Goal: Task Accomplishment & Management: Manage account settings

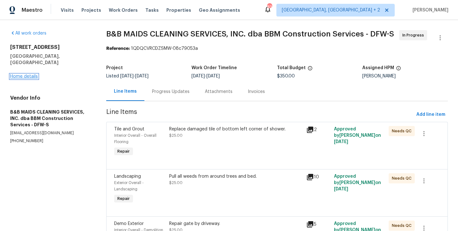
click at [33, 74] on link "Home details" at bounding box center [24, 76] width 28 height 4
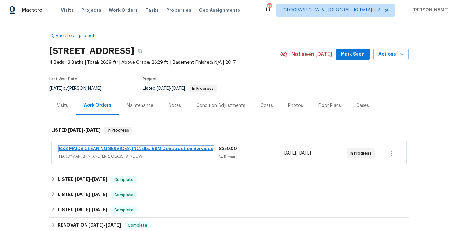
click at [164, 148] on link "B&B MAIDS CLEANING SERVICES, INC. dba BBM Construction Services" at bounding box center [136, 149] width 154 height 4
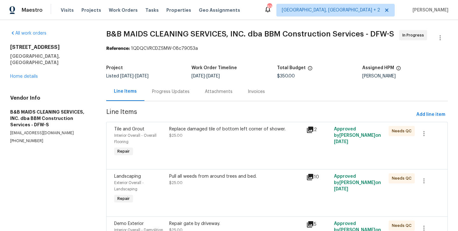
scroll to position [0, 0]
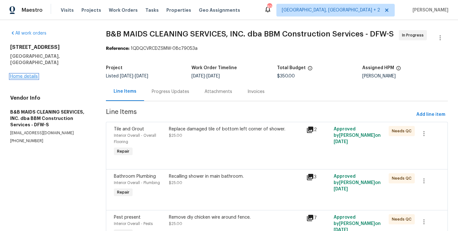
click at [31, 74] on link "Home details" at bounding box center [24, 76] width 28 height 4
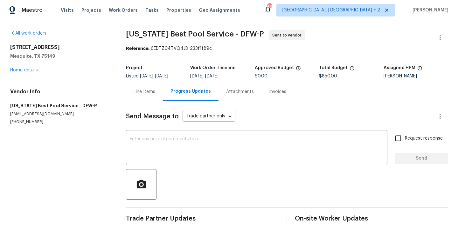
scroll to position [5, 0]
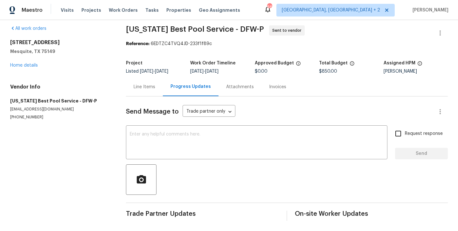
click at [141, 92] on div "Line Items" at bounding box center [144, 87] width 37 height 19
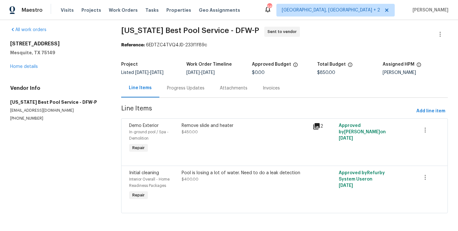
scroll to position [4, 0]
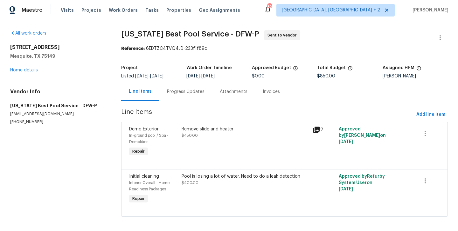
click at [180, 86] on div "Progress Updates" at bounding box center [185, 91] width 53 height 19
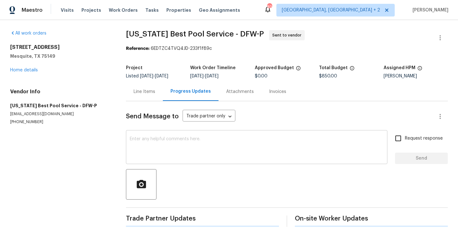
click at [187, 152] on textarea at bounding box center [257, 148] width 254 height 22
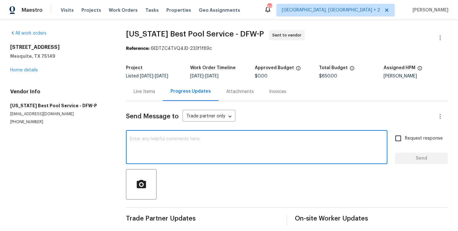
paste textarea "Hi, this is Blessida with Opendoor. I’m confirming you received the WO for the …"
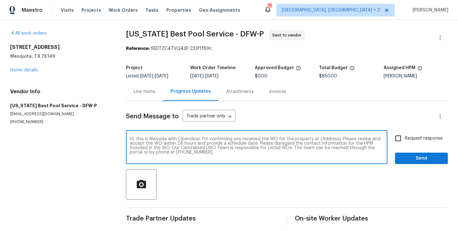
click at [321, 139] on textarea "Hi, this is Blessida with Opendoor. I’m confirming you received the WO for the …" at bounding box center [257, 148] width 254 height 22
paste textarea "3147 Wichita Dr, Mesquite, TX 75149"
type textarea "Hi, this is Blessida with Opendoor. I’m confirming you received the WO for the …"
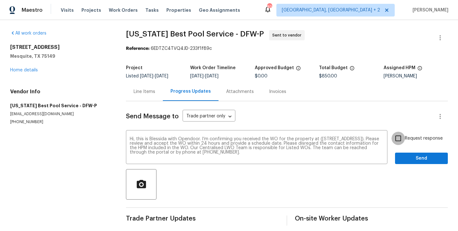
click at [398, 139] on input "Request response" at bounding box center [397, 138] width 13 height 13
checkbox input "true"
click at [405, 158] on span "Send" at bounding box center [421, 159] width 43 height 8
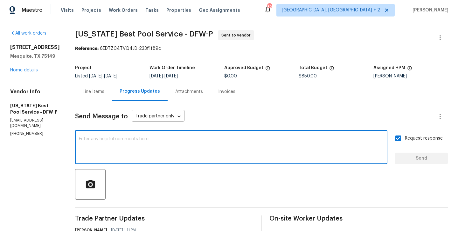
click at [182, 137] on textarea at bounding box center [231, 148] width 304 height 22
paste textarea "All Work Orders must include before-photos (both close-up and wide-angle) and a…"
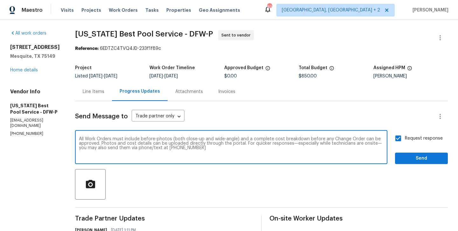
type textarea "All Work Orders must include before-photos (both close-up and wide-angle) and a…"
click at [421, 162] on span "Send" at bounding box center [421, 159] width 43 height 8
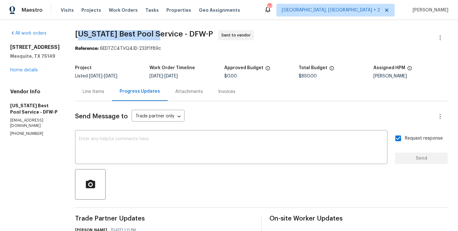
drag, startPoint x: 68, startPoint y: 33, endPoint x: 146, endPoint y: 33, distance: 78.5
click at [146, 33] on span "Texas Best Pool Service - DFW-P" at bounding box center [144, 34] width 138 height 8
drag, startPoint x: 149, startPoint y: 33, endPoint x: 65, endPoint y: 32, distance: 84.5
click at [65, 32] on div "All work orders 3147 Wichita Dr Mesquite, TX 75149 Home details Vendor Info Tex…" at bounding box center [229, 178] width 458 height 316
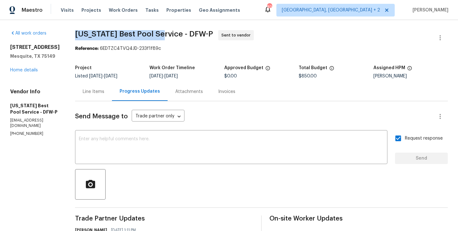
copy span "Texas Best Pool Service"
click at [31, 73] on div "3147 Wichita Dr Mesquite, TX 75149 Home details" at bounding box center [35, 58] width 50 height 29
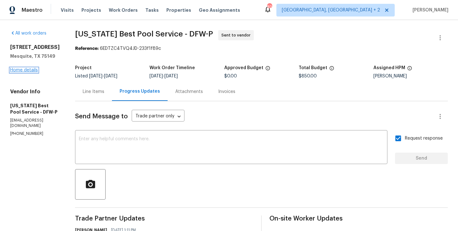
click at [29, 72] on link "Home details" at bounding box center [24, 70] width 28 height 4
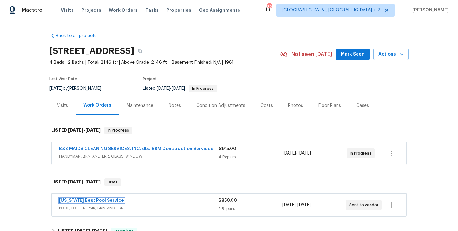
click at [89, 200] on link "Texas Best Pool Service" at bounding box center [91, 201] width 65 height 4
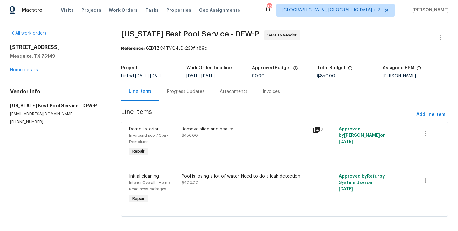
click at [20, 126] on section "All work orders 3147 Wichita Dr Mesquite, TX 75149 Home details Vendor Info Tex…" at bounding box center [58, 127] width 96 height 194
copy p "(469) 531-1922"
drag, startPoint x: 58, startPoint y: 61, endPoint x: 7, endPoint y: 39, distance: 56.1
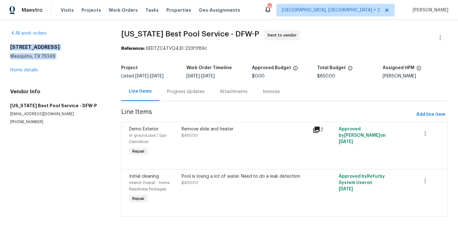
click at [7, 39] on div "All work orders 3147 Wichita Dr Mesquite, TX 75149 Home details Vendor Info Tex…" at bounding box center [229, 127] width 458 height 215
copy div "3147 Wichita Dr Mesquite, TX 75149"
click at [27, 70] on link "Home details" at bounding box center [24, 70] width 28 height 4
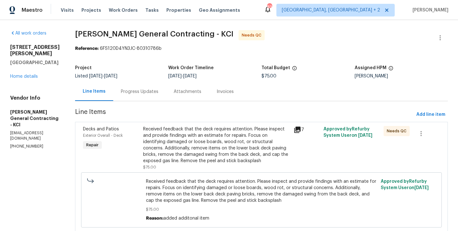
click at [144, 95] on div "Progress Updates" at bounding box center [139, 91] width 53 height 19
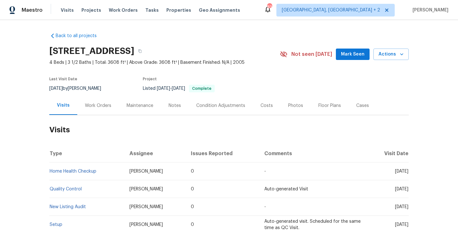
click at [91, 101] on div "Work Orders" at bounding box center [98, 105] width 42 height 19
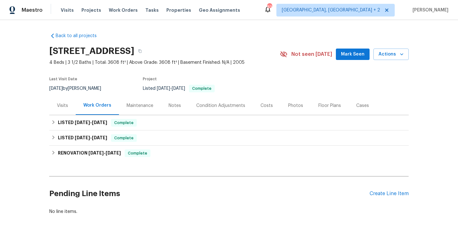
click at [380, 189] on div "Pending Line Items Create Line Item" at bounding box center [228, 194] width 359 height 30
click at [375, 192] on div "Create Line Item" at bounding box center [388, 194] width 39 height 6
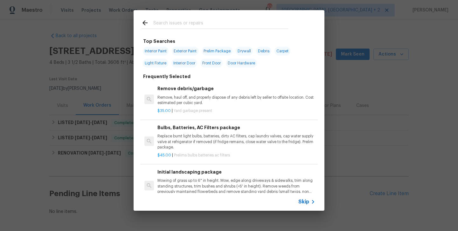
click at [174, 27] on input "text" at bounding box center [220, 24] width 135 height 10
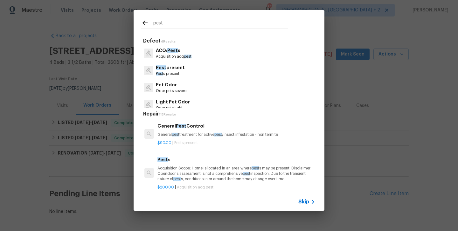
type input "pest"
click at [172, 71] on p "Pest s present" at bounding box center [170, 73] width 29 height 5
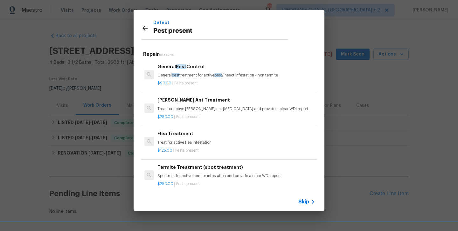
click at [184, 71] on div "General Pest Control General pest treatment for active pest /insect infestation…" at bounding box center [236, 70] width 158 height 15
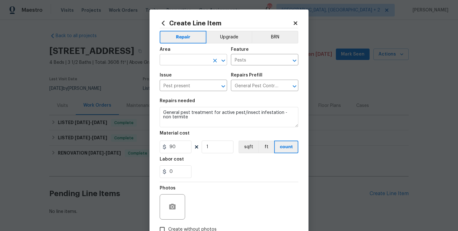
click at [176, 59] on input "text" at bounding box center [185, 61] width 50 height 10
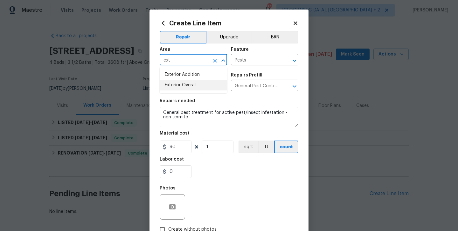
click at [181, 86] on li "Exterior Overall" at bounding box center [193, 85] width 67 height 10
type input "Exterior Overall"
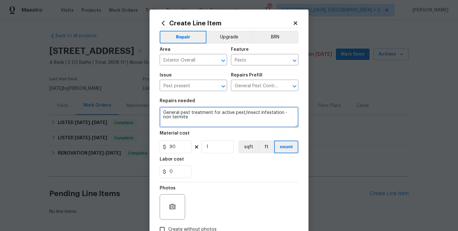
click at [190, 113] on textarea "General pest treatment for active pest/insect infestation - non termite" at bounding box center [229, 117] width 139 height 20
paste textarea "Received feedback the home has wasp nests everywhere around it. Please remove/e…"
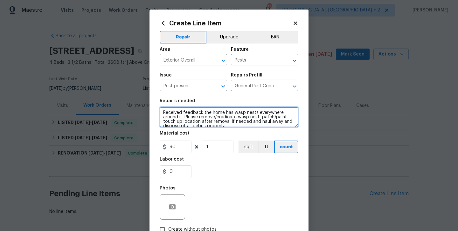
scroll to position [1, 0]
type textarea "Received feedback the home has wasp nests everywhere around it. Please remove/e…"
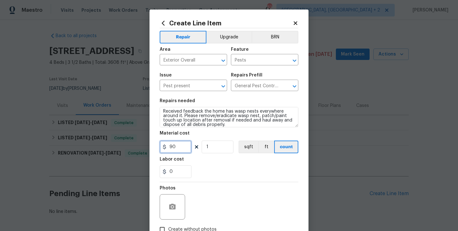
click at [174, 149] on input "90" at bounding box center [176, 147] width 32 height 13
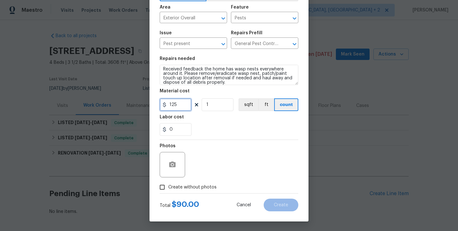
type input "125"
click at [188, 185] on span "Create without photos" at bounding box center [192, 187] width 48 height 7
click at [168, 185] on input "Create without photos" at bounding box center [162, 187] width 12 height 12
checkbox input "true"
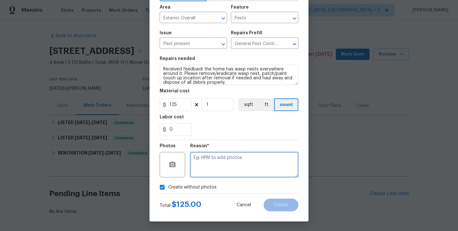
click at [245, 163] on textarea at bounding box center [244, 164] width 108 height 25
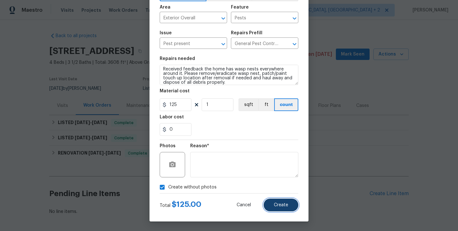
click at [282, 207] on span "Create" at bounding box center [281, 205] width 14 height 5
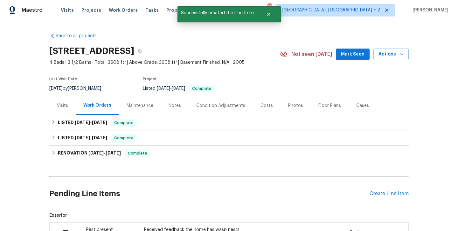
scroll to position [119, 0]
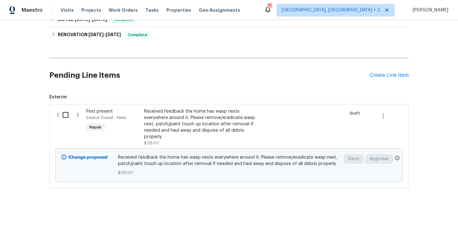
click at [68, 112] on input "checkbox" at bounding box center [68, 114] width 18 height 13
checkbox input "true"
click at [413, 211] on button "Create Work Order" at bounding box center [421, 216] width 52 height 12
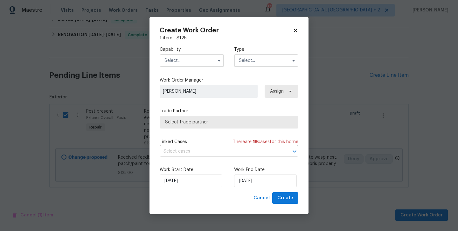
click at [173, 58] on input "text" at bounding box center [192, 60] width 64 height 13
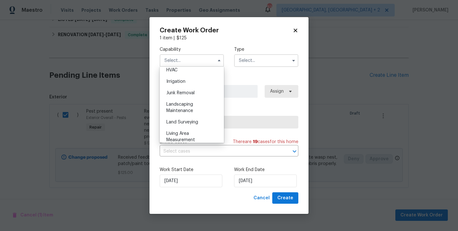
scroll to position [535, 0]
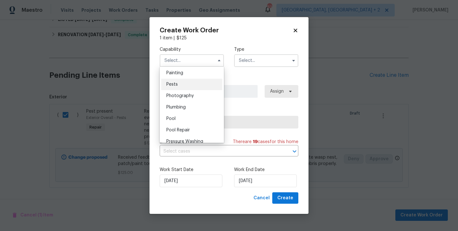
click at [182, 88] on div "Pests" at bounding box center [191, 84] width 61 height 11
type input "Pests"
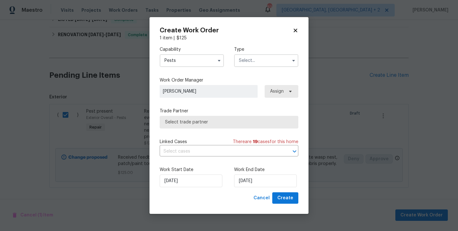
click at [261, 58] on input "text" at bounding box center [266, 60] width 64 height 13
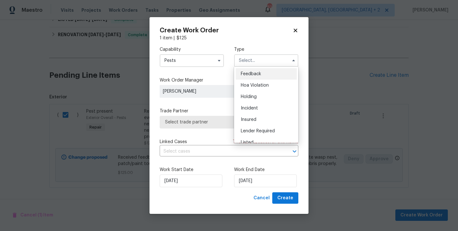
click at [261, 72] on span "Feedback" at bounding box center [251, 74] width 20 height 4
type input "Feedback"
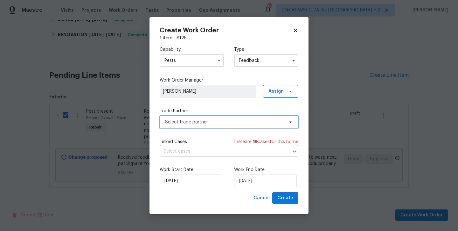
click at [187, 119] on span "Select trade partner" at bounding box center [224, 122] width 119 height 6
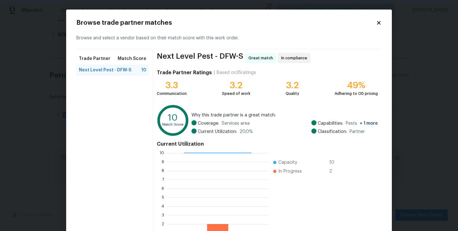
scroll to position [49, 0]
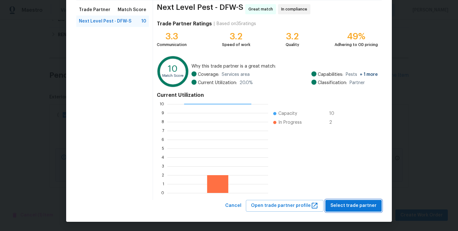
click at [355, 204] on span "Select trade partner" at bounding box center [353, 206] width 46 height 8
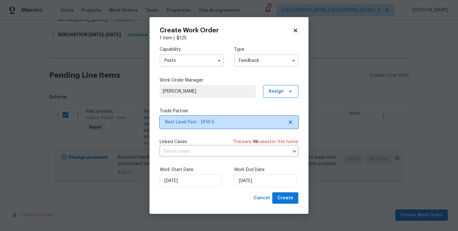
scroll to position [0, 0]
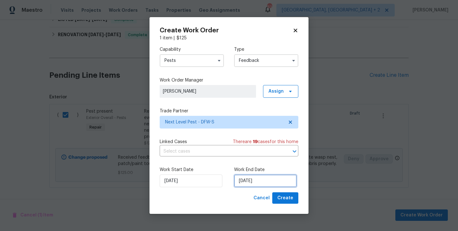
click at [267, 176] on input "08/09/2025" at bounding box center [265, 181] width 63 height 13
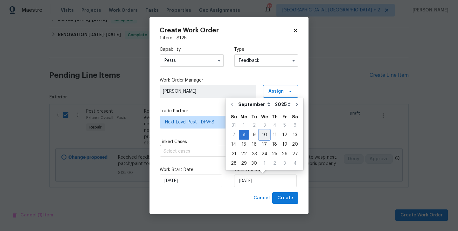
click at [264, 135] on div "10" at bounding box center [264, 135] width 10 height 9
type input "10/09/2025"
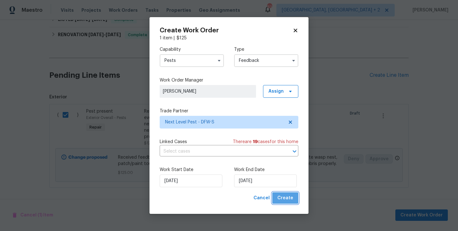
click at [287, 194] on button "Create" at bounding box center [285, 199] width 26 height 12
checkbox input "false"
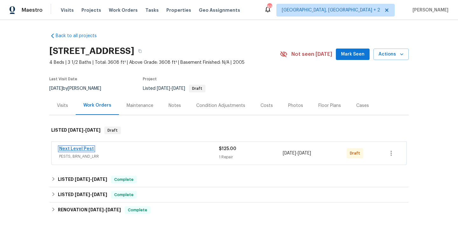
click at [83, 150] on link "Next Level Pest" at bounding box center [76, 149] width 35 height 4
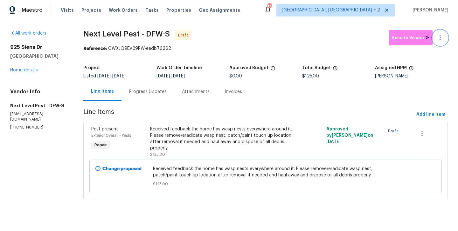
click at [440, 33] on button "button" at bounding box center [439, 37] width 15 height 15
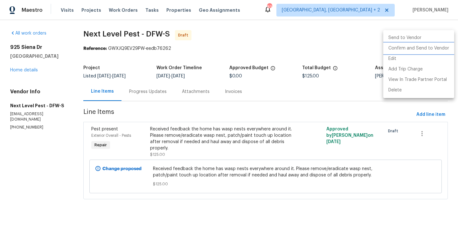
click at [440, 44] on li "Confirm and Send to Vendor" at bounding box center [418, 48] width 71 height 10
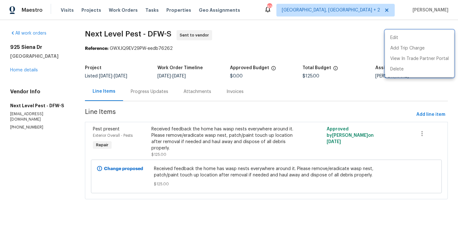
click at [166, 95] on div at bounding box center [229, 115] width 458 height 231
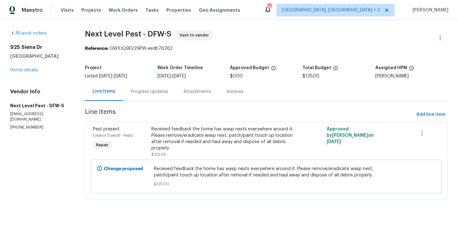
click at [166, 95] on div "Progress Updates" at bounding box center [149, 92] width 37 height 6
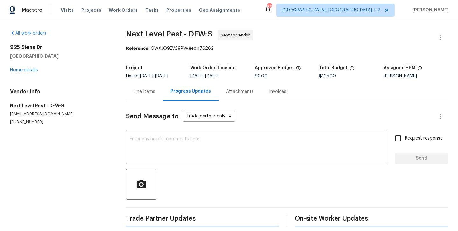
click at [189, 156] on textarea at bounding box center [257, 148] width 254 height 22
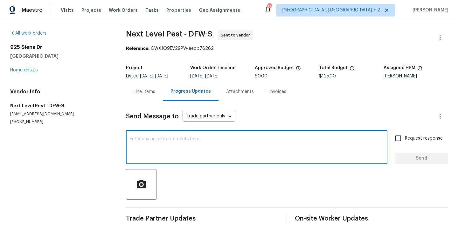
paste textarea "Hi, this is Blessida with Opendoor. I’m confirming you received the WO for the …"
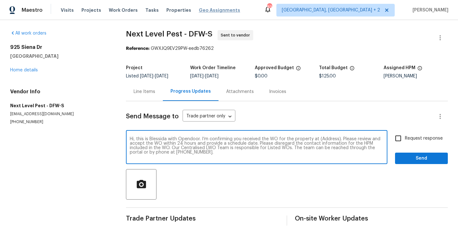
type textarea "Hi, this is Blessida with Opendoor. I’m confirming you received the WO for the …"
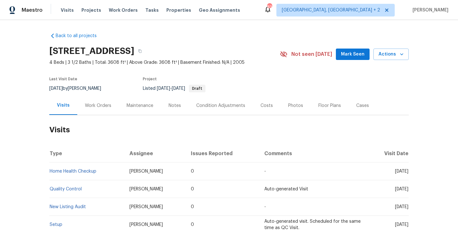
click at [110, 108] on div "Work Orders" at bounding box center [98, 106] width 26 height 6
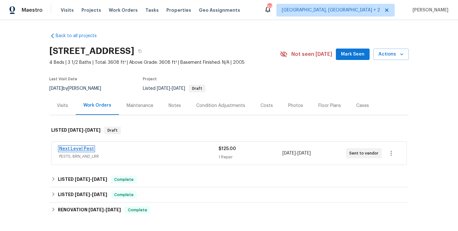
click at [80, 150] on link "Next Level Pest" at bounding box center [76, 149] width 35 height 4
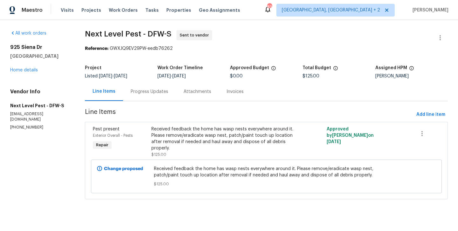
click at [157, 90] on div "Progress Updates" at bounding box center [149, 92] width 37 height 6
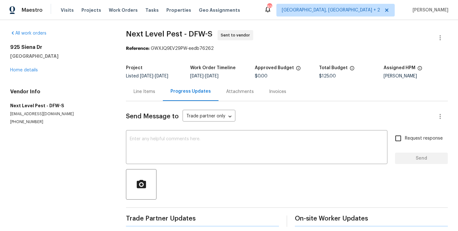
scroll to position [5, 0]
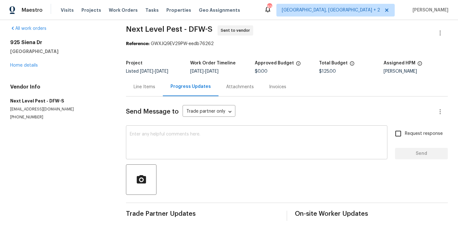
click at [167, 141] on textarea at bounding box center [257, 143] width 254 height 22
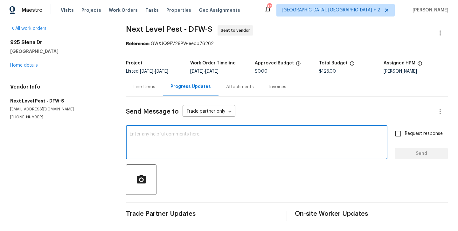
paste textarea "Hi, this is Blessida with Opendoor. I’m confirming you received the WO for the …"
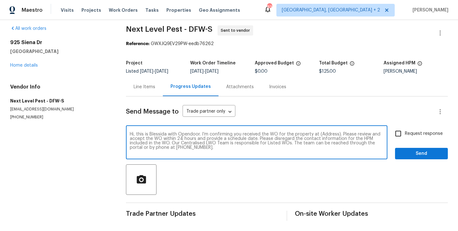
click at [326, 133] on textarea "Hi, this is Blessida with Opendoor. I’m confirming you received the WO for the …" at bounding box center [257, 143] width 254 height 22
paste textarea "925 Siena Dr, Southlake, TX 76092"
type textarea "Hi, this is Blessida with Opendoor. I’m confirming you received the WO for the …"
click at [398, 134] on input "Request response" at bounding box center [397, 133] width 13 height 13
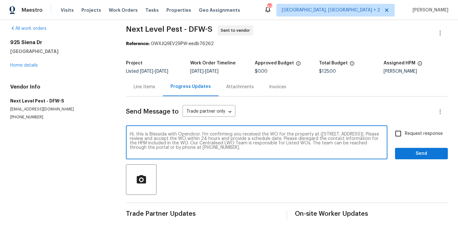
checkbox input "true"
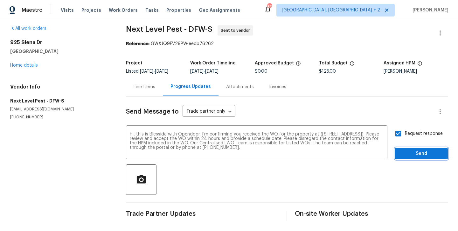
click at [401, 151] on span "Send" at bounding box center [421, 154] width 43 height 8
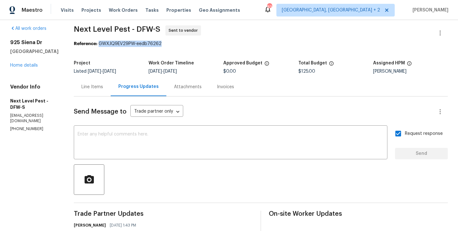
drag, startPoint x: 98, startPoint y: 44, endPoint x: 187, endPoint y: 46, distance: 89.6
click at [187, 46] on div "Reference: GWXJQ9EV29PW-eedb76262" at bounding box center [261, 44] width 374 height 6
copy div "GWXJQ9EV29PW-eedb76262"
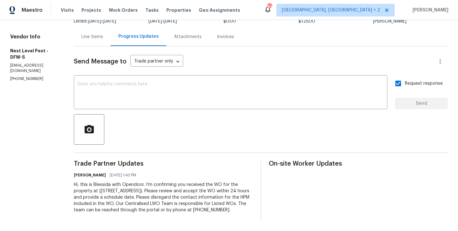
scroll to position [0, 0]
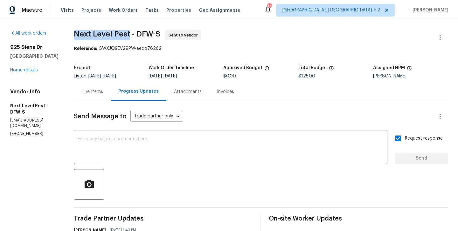
drag, startPoint x: 71, startPoint y: 34, endPoint x: 127, endPoint y: 34, distance: 56.6
click at [127, 34] on div "All work orders 925 Siena Dr Southlake, TX 76092 Home details Vendor Info Next …" at bounding box center [229, 153] width 458 height 266
copy span "Next Level Pest"
click at [22, 68] on link "Home details" at bounding box center [24, 70] width 28 height 4
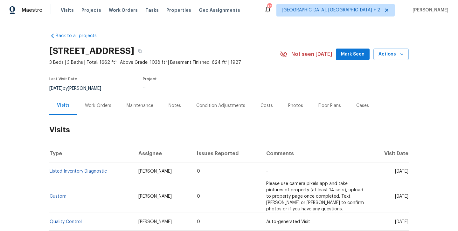
click at [101, 111] on div "Work Orders" at bounding box center [98, 105] width 42 height 19
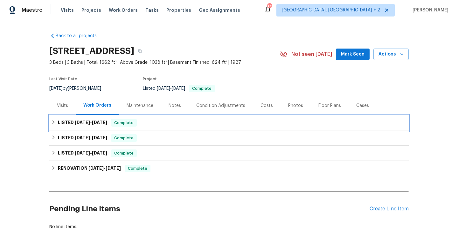
click at [87, 127] on div "LISTED [DATE] - [DATE] Complete" at bounding box center [228, 122] width 359 height 15
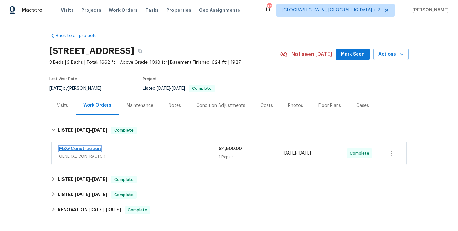
click at [87, 149] on link "M&G Construction" at bounding box center [80, 149] width 42 height 4
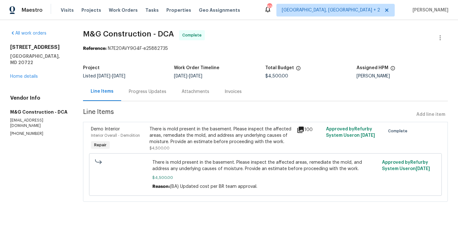
click at [13, 129] on section "All work orders [STREET_ADDRESS] Home details Vendor Info M&G Construction - DC…" at bounding box center [39, 120] width 58 height 180
copy p "[PHONE_NUMBER]"
